Goal: Complete application form

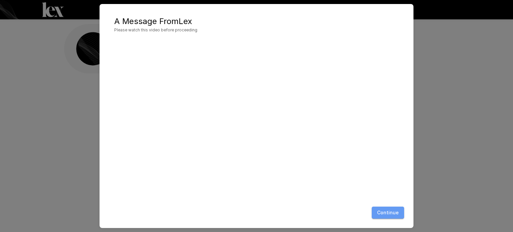
click at [386, 207] on button "Continue" at bounding box center [388, 213] width 32 height 12
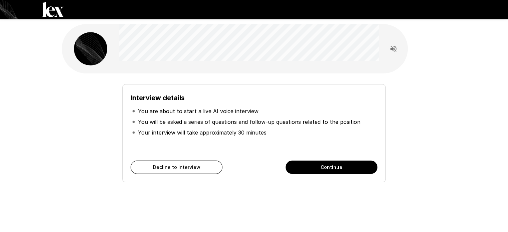
click at [329, 169] on button "Continue" at bounding box center [332, 167] width 92 height 13
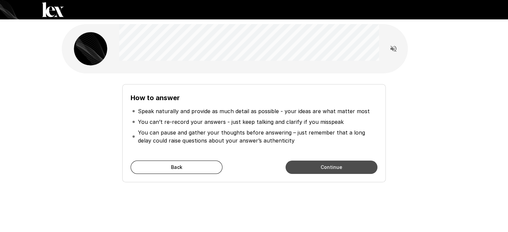
click at [312, 166] on button "Continue" at bounding box center [332, 167] width 92 height 13
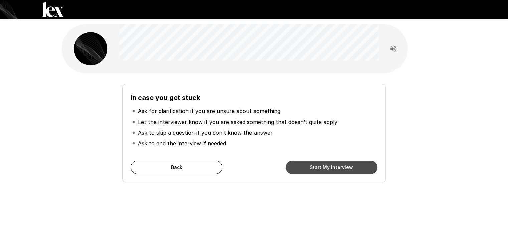
click at [312, 165] on button "Start My Interview" at bounding box center [332, 167] width 92 height 13
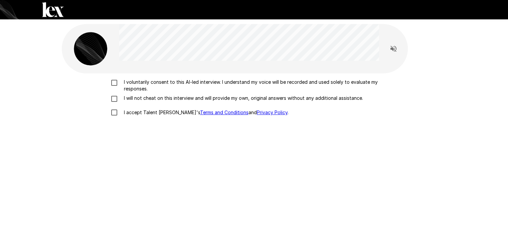
click at [114, 79] on div "I voluntarily consent to this AI-led interview. I understand my voice will be r…" at bounding box center [254, 161] width 385 height 175
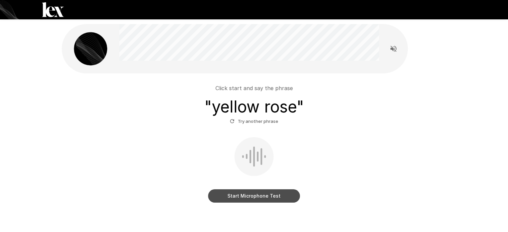
click at [262, 192] on button "Start Microphone Test" at bounding box center [254, 196] width 92 height 13
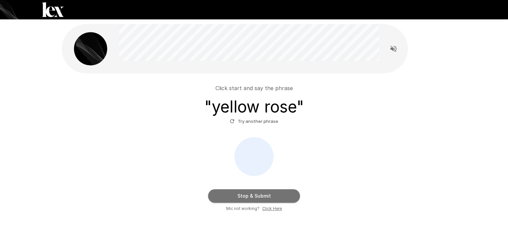
click at [252, 191] on button "Stop & Submit" at bounding box center [254, 196] width 92 height 13
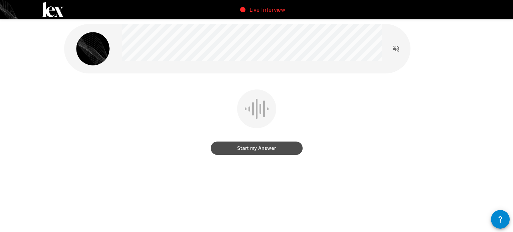
click at [257, 145] on button "Start my Answer" at bounding box center [257, 148] width 92 height 13
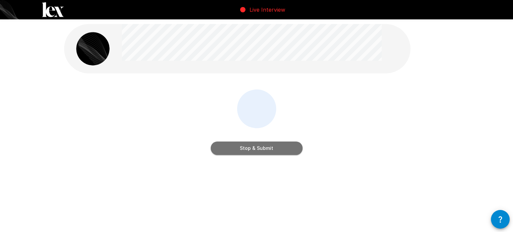
click at [257, 151] on button "Stop & Submit" at bounding box center [257, 148] width 92 height 13
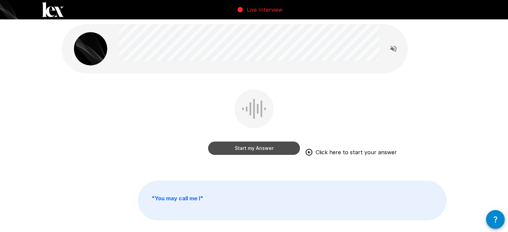
click at [254, 149] on button "Start my Answer" at bounding box center [254, 148] width 92 height 13
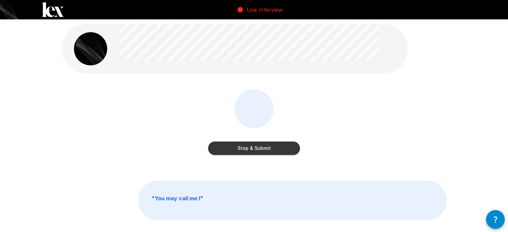
click at [257, 149] on button "Stop & Submit" at bounding box center [254, 148] width 92 height 13
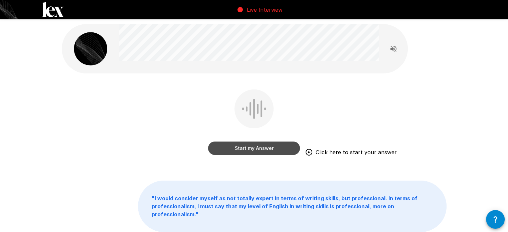
click at [260, 148] on button "Start my Answer" at bounding box center [254, 148] width 92 height 13
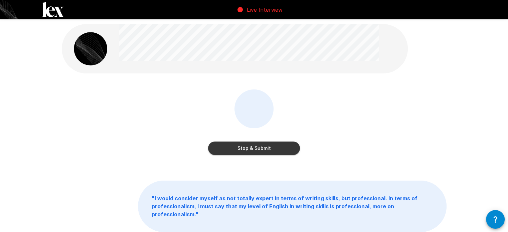
click at [253, 146] on button "Stop & Submit" at bounding box center [254, 148] width 92 height 13
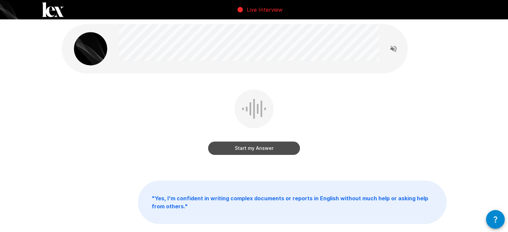
click at [259, 145] on button "Start my Answer" at bounding box center [254, 148] width 92 height 13
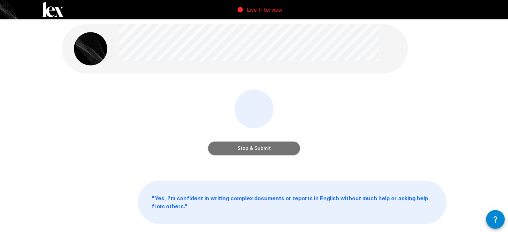
click at [259, 144] on button "Stop & Submit" at bounding box center [254, 148] width 92 height 13
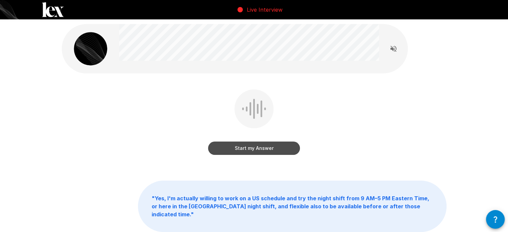
click at [240, 145] on button "Start my Answer" at bounding box center [254, 148] width 92 height 13
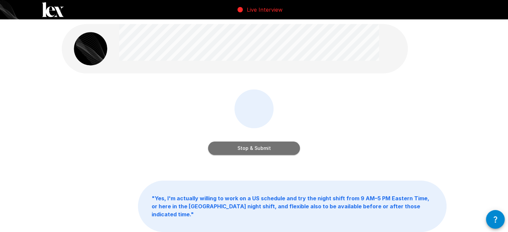
click at [240, 145] on button "Stop & Submit" at bounding box center [254, 148] width 92 height 13
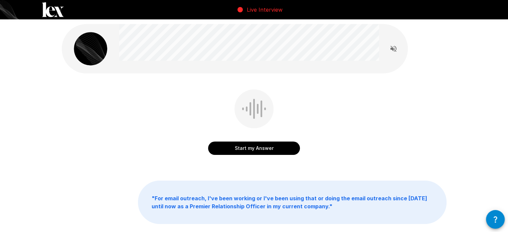
click at [259, 148] on button "Start my Answer" at bounding box center [254, 148] width 92 height 13
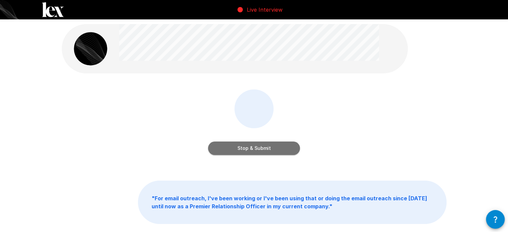
click at [259, 148] on button "Stop & Submit" at bounding box center [254, 148] width 92 height 13
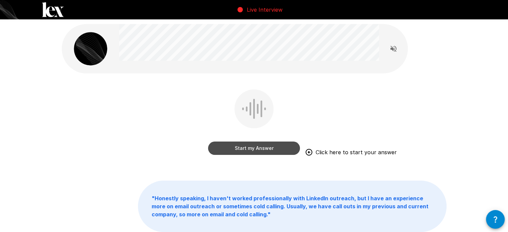
click at [257, 149] on button "Start my Answer" at bounding box center [254, 148] width 92 height 13
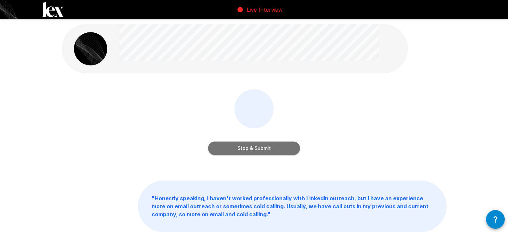
click at [257, 149] on button "Stop & Submit" at bounding box center [254, 148] width 92 height 13
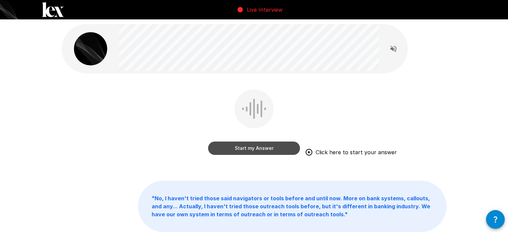
click at [261, 149] on button "Start my Answer" at bounding box center [254, 148] width 92 height 13
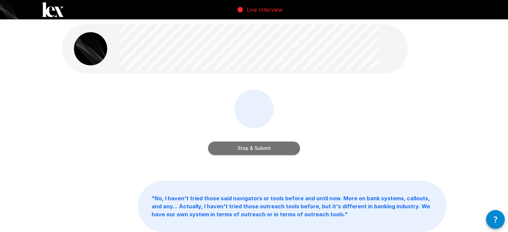
click at [261, 149] on button "Stop & Submit" at bounding box center [254, 148] width 92 height 13
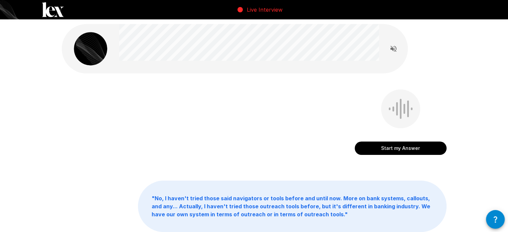
click at [395, 85] on div "Start my Answer " No, I haven't tried those said navigators or tools before and…" at bounding box center [254, 143] width 401 height 286
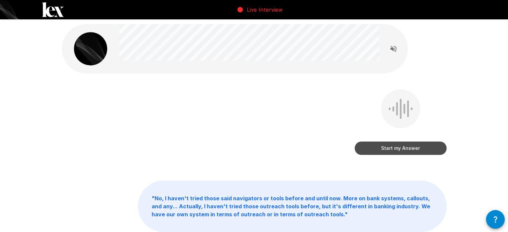
click at [392, 146] on button "Start my Answer" at bounding box center [401, 148] width 92 height 13
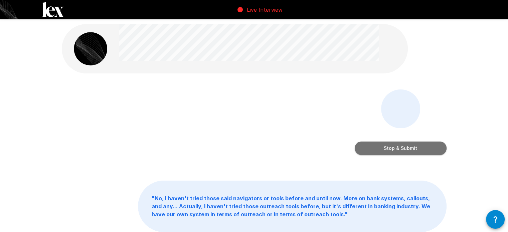
click at [398, 150] on button "Stop & Submit" at bounding box center [401, 148] width 92 height 13
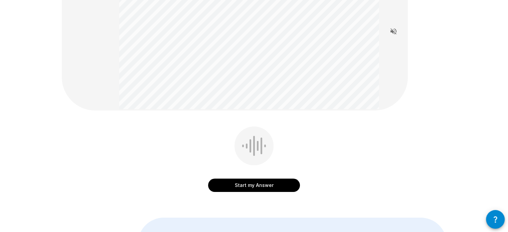
scroll to position [72, 0]
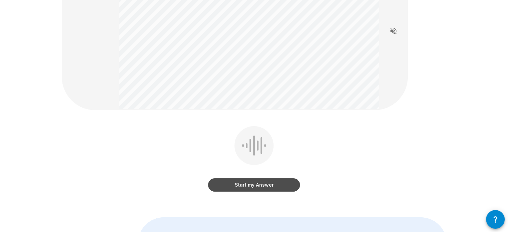
click at [279, 184] on button "Start my Answer" at bounding box center [254, 184] width 92 height 13
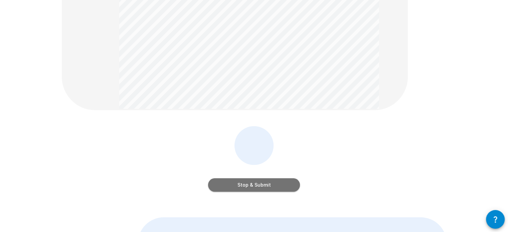
click at [279, 184] on button "Stop & Submit" at bounding box center [254, 184] width 92 height 13
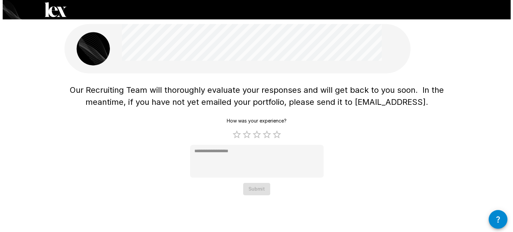
scroll to position [0, 0]
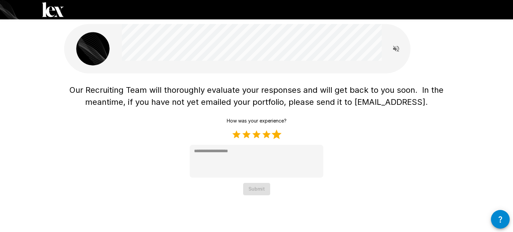
click at [279, 135] on label "5 Stars" at bounding box center [277, 135] width 10 height 10
type textarea "*"
click at [267, 187] on button "Submit" at bounding box center [256, 189] width 27 height 12
